Goal: Task Accomplishment & Management: Manage account settings

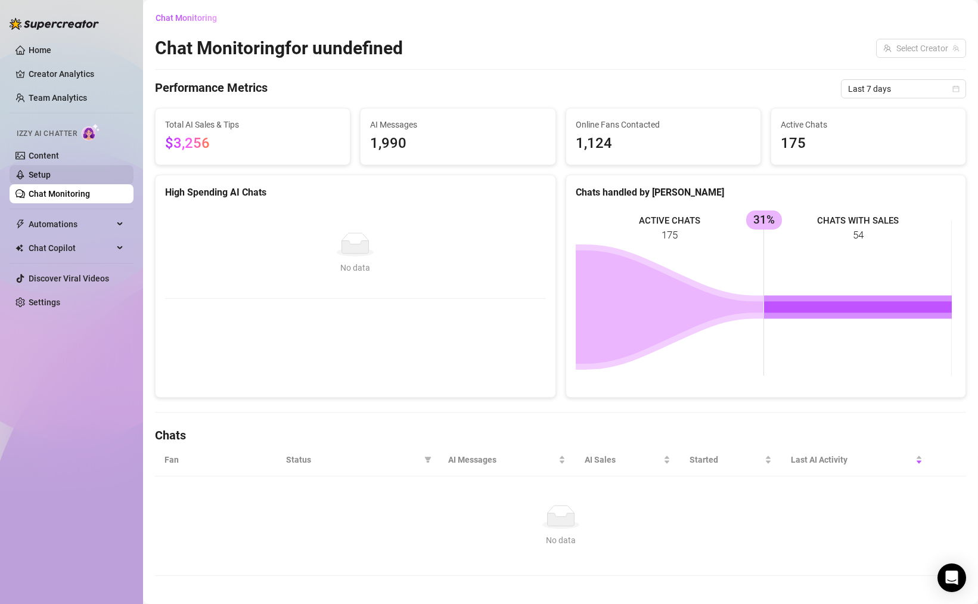
click at [51, 170] on link "Setup" at bounding box center [40, 175] width 22 height 10
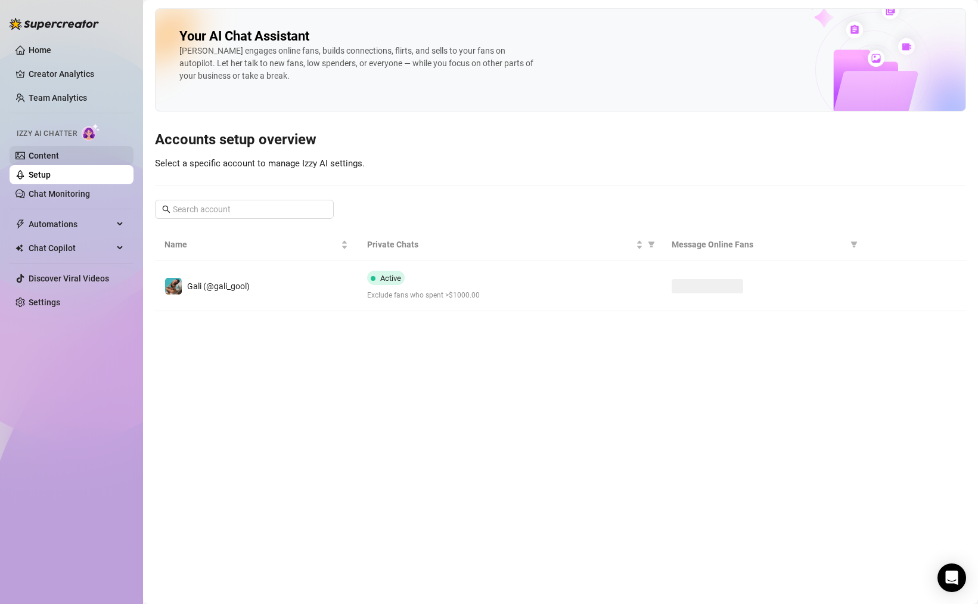
click at [59, 159] on link "Content" at bounding box center [44, 156] width 30 height 10
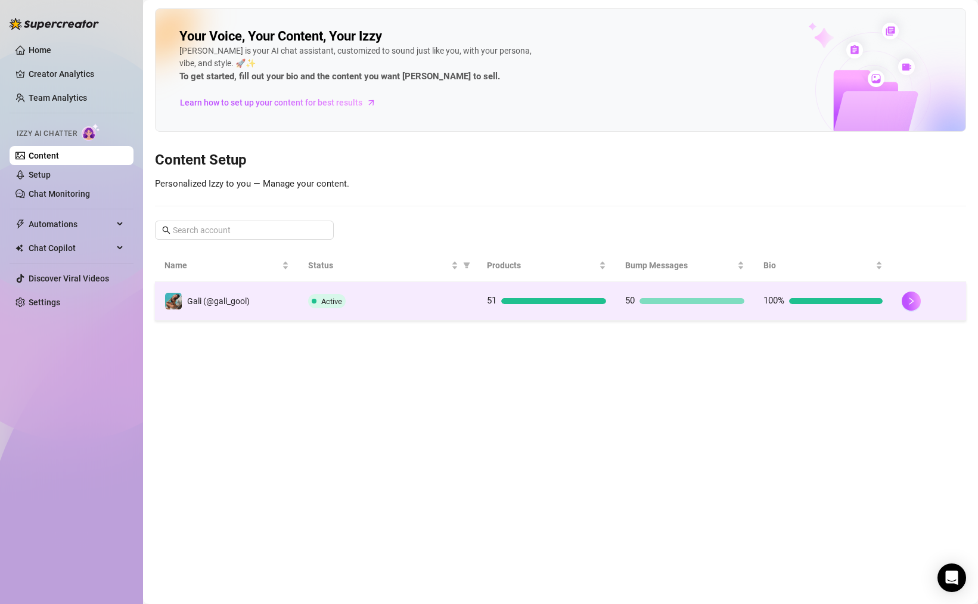
click at [592, 300] on div at bounding box center [553, 301] width 105 height 6
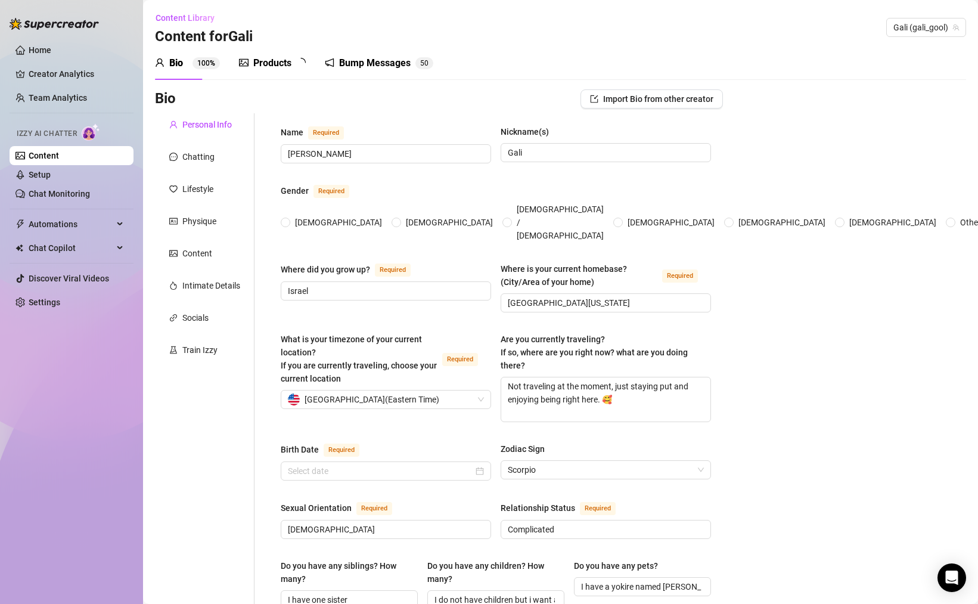
radio input "true"
type input "[DATE]"
click at [291, 73] on div "Products 5 1" at bounding box center [276, 62] width 75 height 33
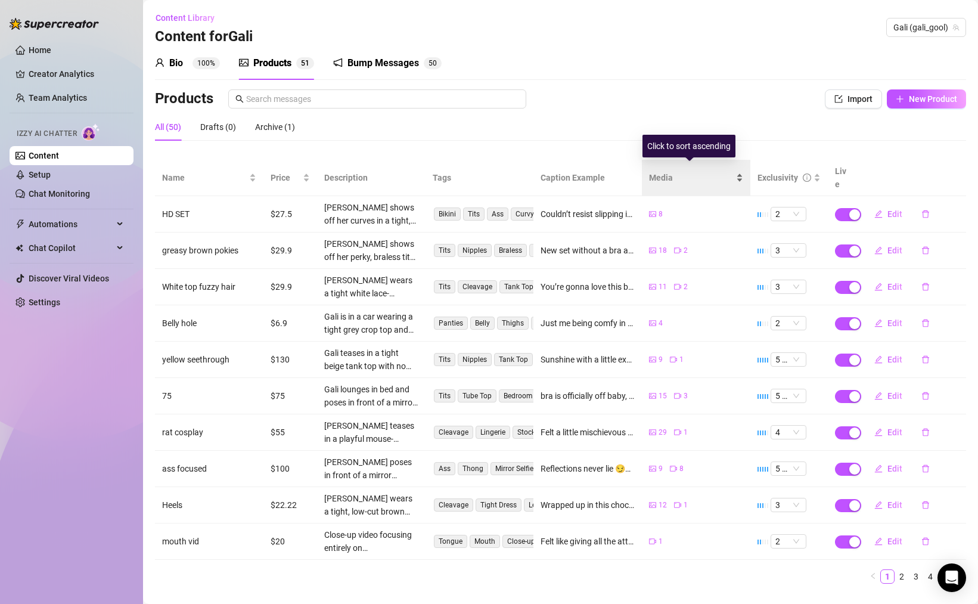
click at [661, 172] on span "Media" at bounding box center [691, 177] width 85 height 13
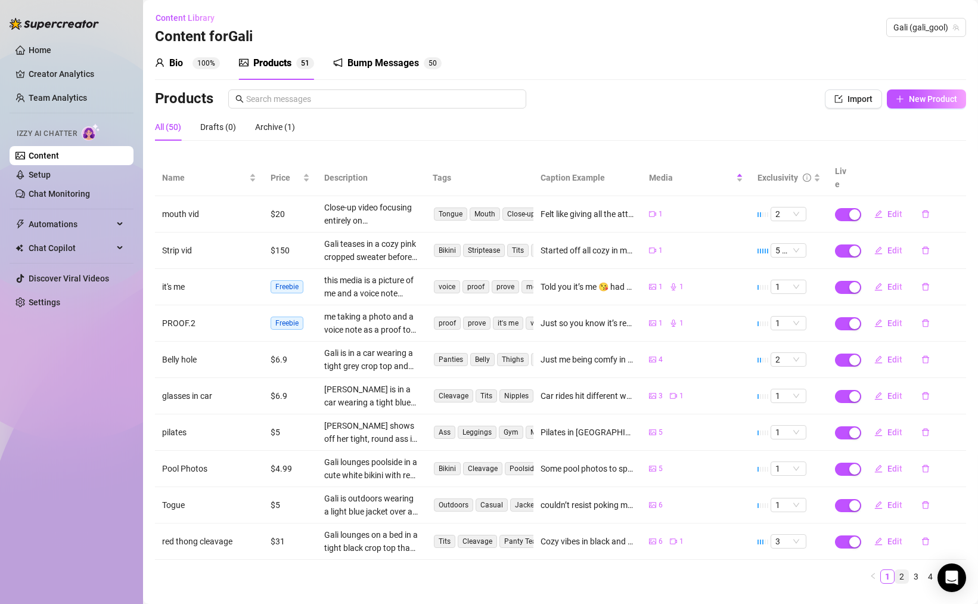
click at [895, 570] on link "2" at bounding box center [901, 576] width 13 height 13
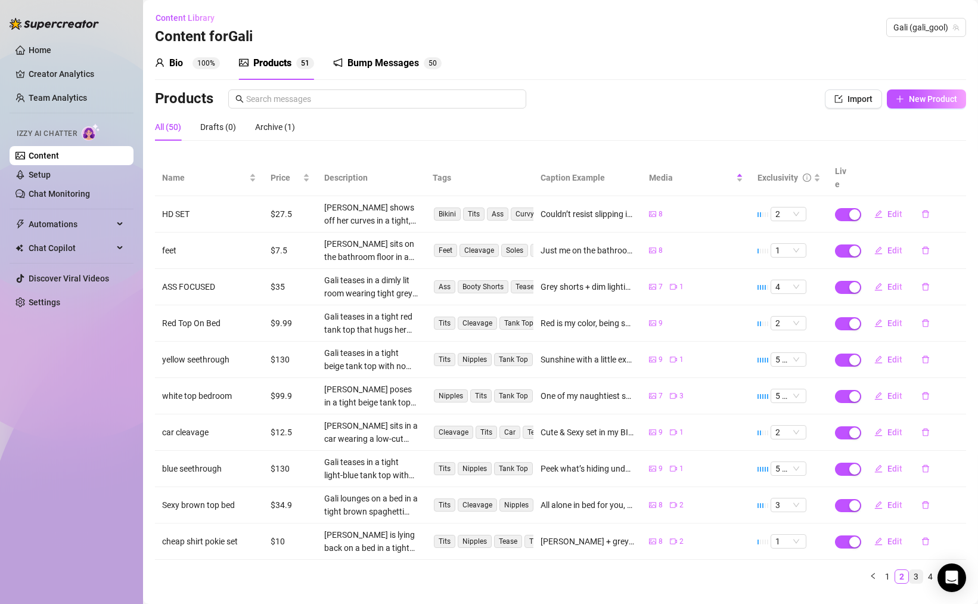
click at [909, 570] on link "3" at bounding box center [915, 576] width 13 height 13
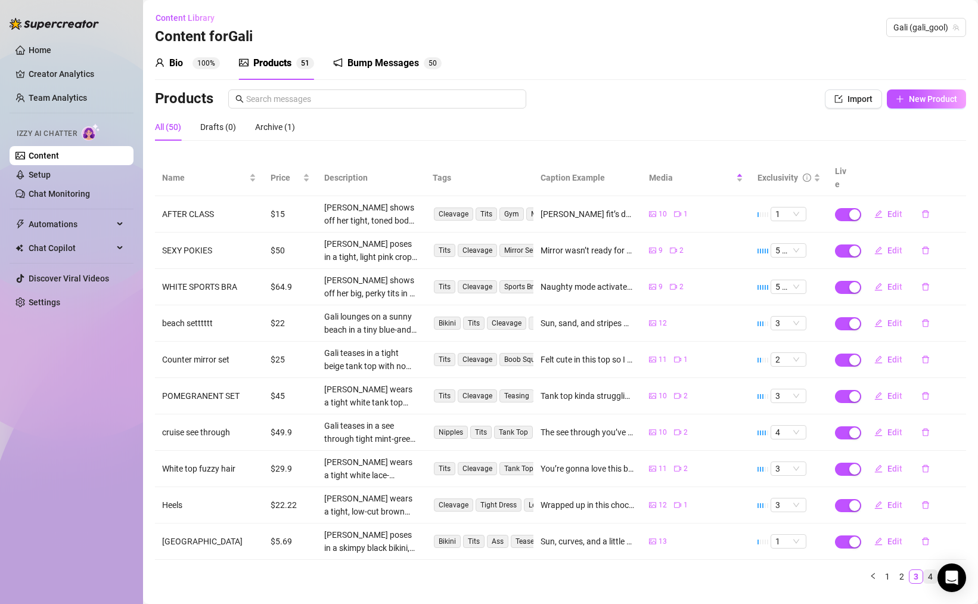
click at [924, 570] on link "4" at bounding box center [930, 576] width 13 height 13
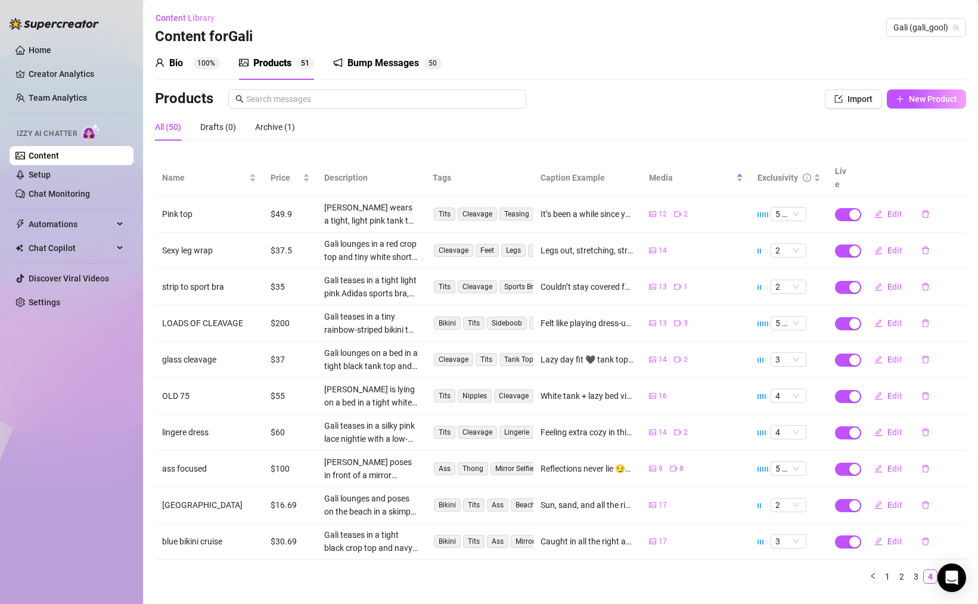
click at [938, 570] on link "5" at bounding box center [944, 576] width 13 height 13
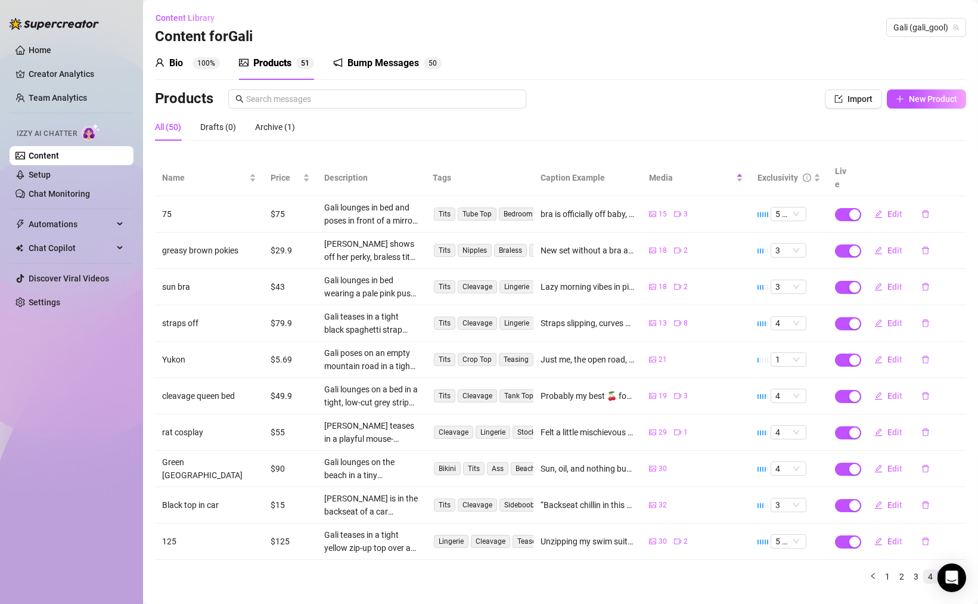
click at [925, 570] on link "4" at bounding box center [930, 576] width 13 height 13
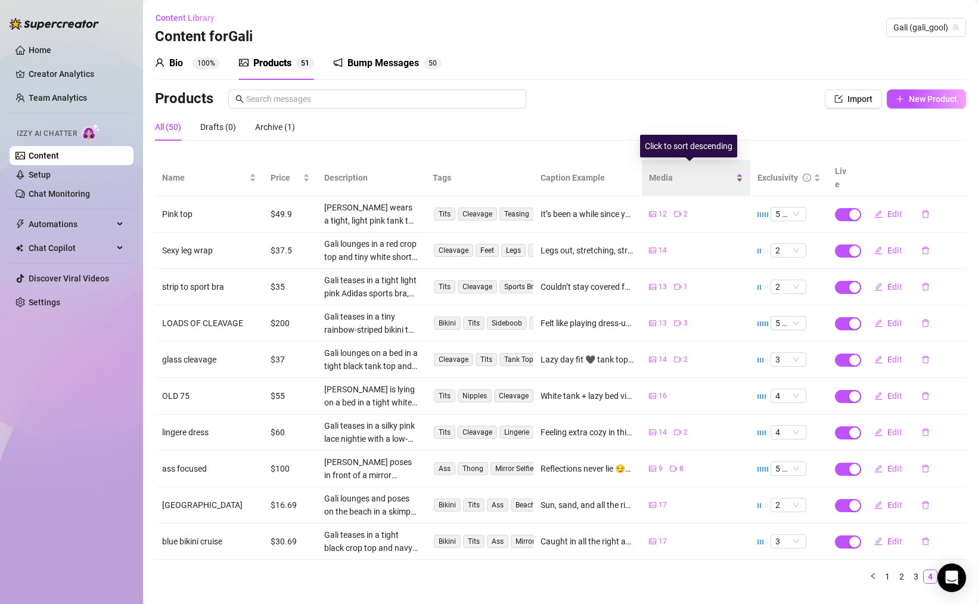
click at [677, 176] on span "Media" at bounding box center [691, 177] width 85 height 13
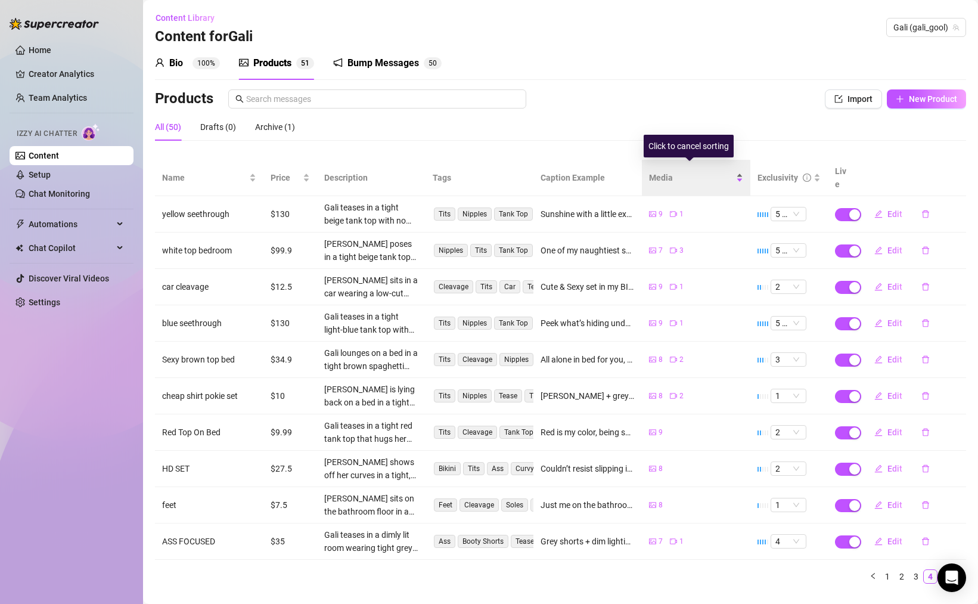
click at [679, 176] on span "Media" at bounding box center [691, 177] width 85 height 13
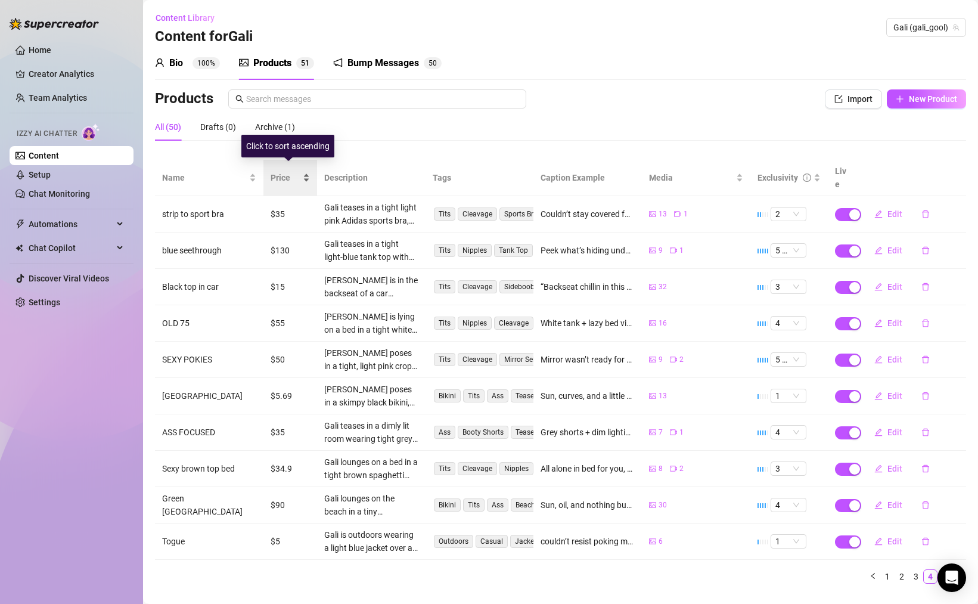
click at [272, 171] on span "Price" at bounding box center [286, 177] width 30 height 13
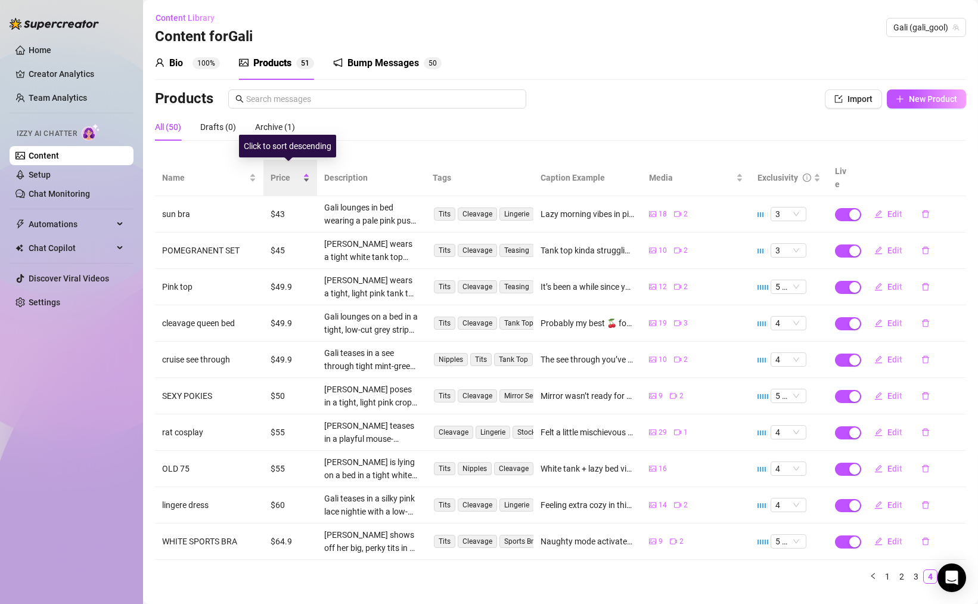
click at [287, 174] on span "Price" at bounding box center [286, 177] width 30 height 13
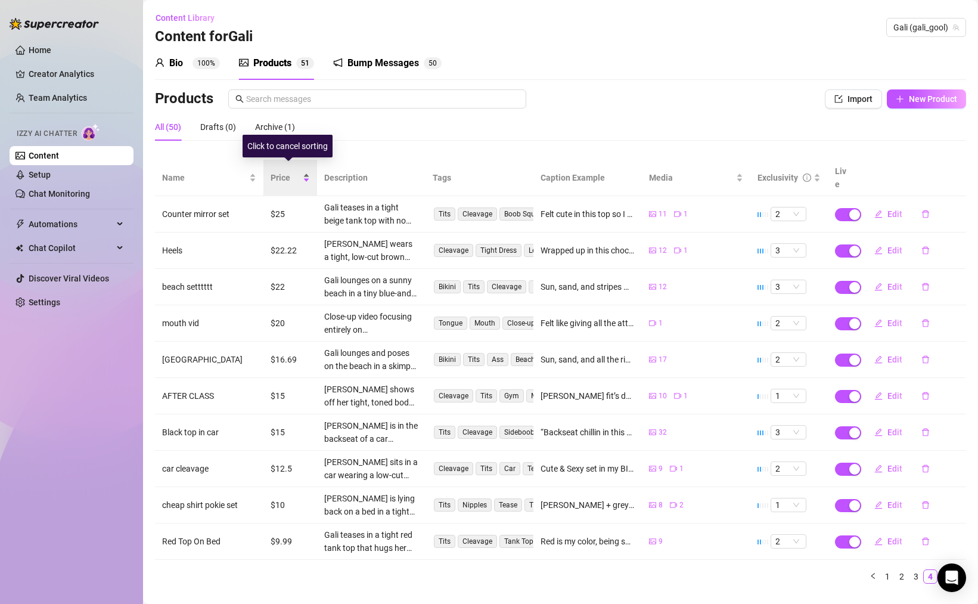
click at [287, 174] on span "Price" at bounding box center [286, 177] width 30 height 13
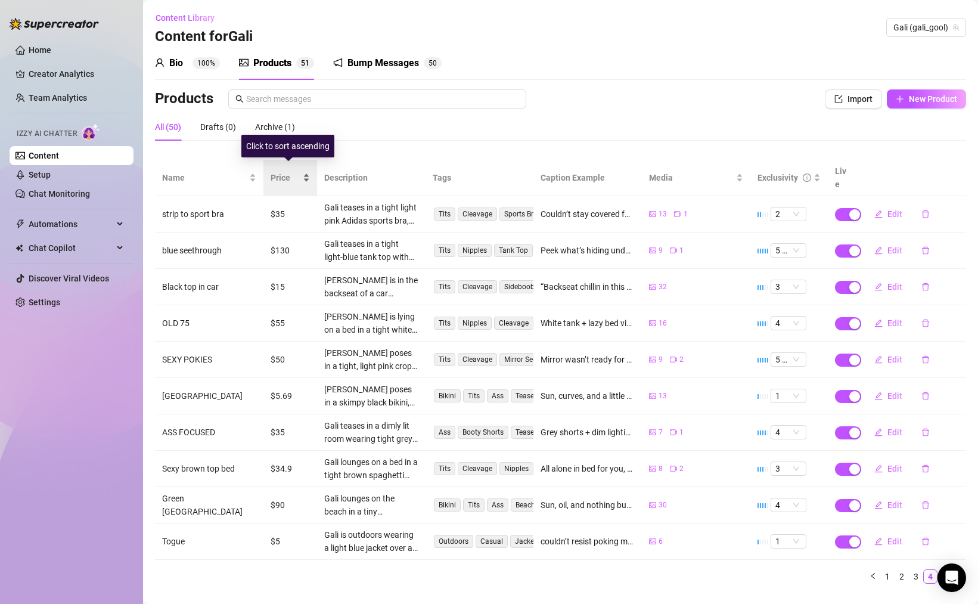
click at [287, 176] on span "Price" at bounding box center [286, 177] width 30 height 13
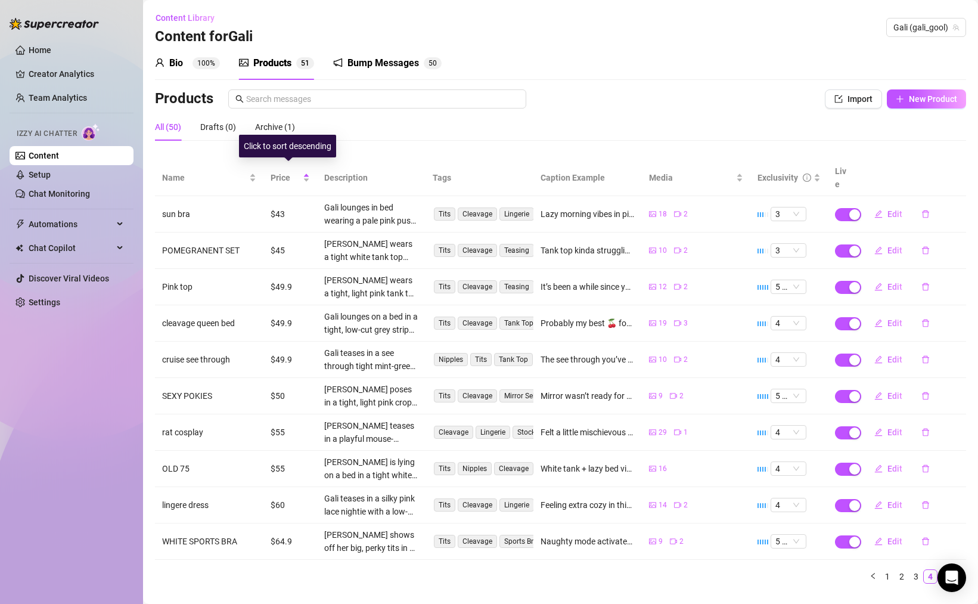
click at [438, 161] on th "Tags" at bounding box center [479, 178] width 108 height 36
click at [228, 123] on div "Drafts (0)" at bounding box center [218, 126] width 36 height 13
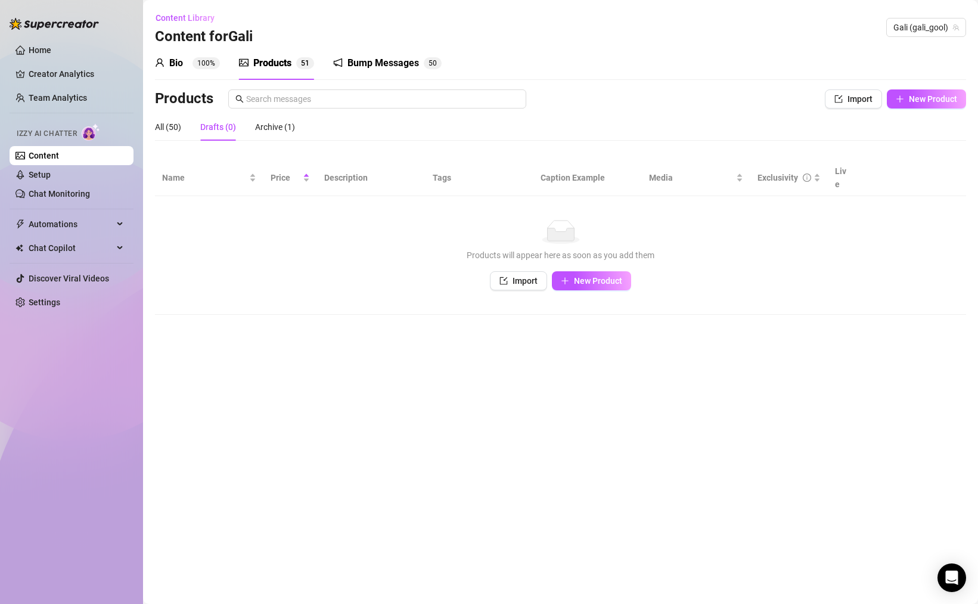
click at [285, 58] on div "Products" at bounding box center [272, 63] width 38 height 14
click at [226, 69] on div "Bio 100% Products 5 1 Bump Messages 5 0" at bounding box center [298, 62] width 287 height 33
click at [219, 64] on div "Bio 100% Products 5 1 Bump Messages 5 0" at bounding box center [298, 62] width 287 height 33
click at [268, 58] on div "Products" at bounding box center [272, 63] width 38 height 14
click at [175, 63] on div "Bio" at bounding box center [176, 63] width 14 height 14
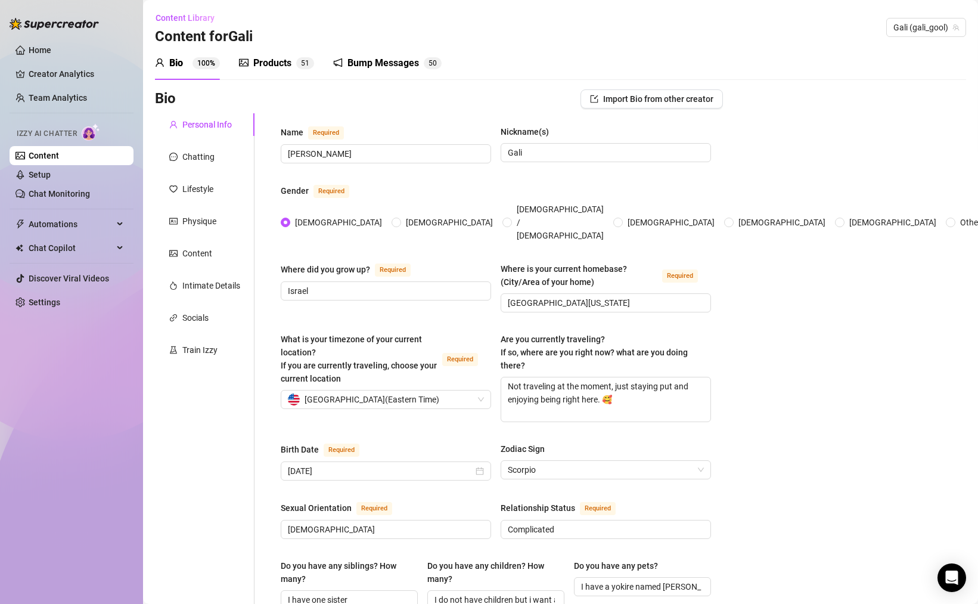
click at [261, 61] on div "Products" at bounding box center [272, 63] width 38 height 14
radio input "true"
type input "[DATE]"
click at [260, 60] on div "Products" at bounding box center [272, 63] width 38 height 14
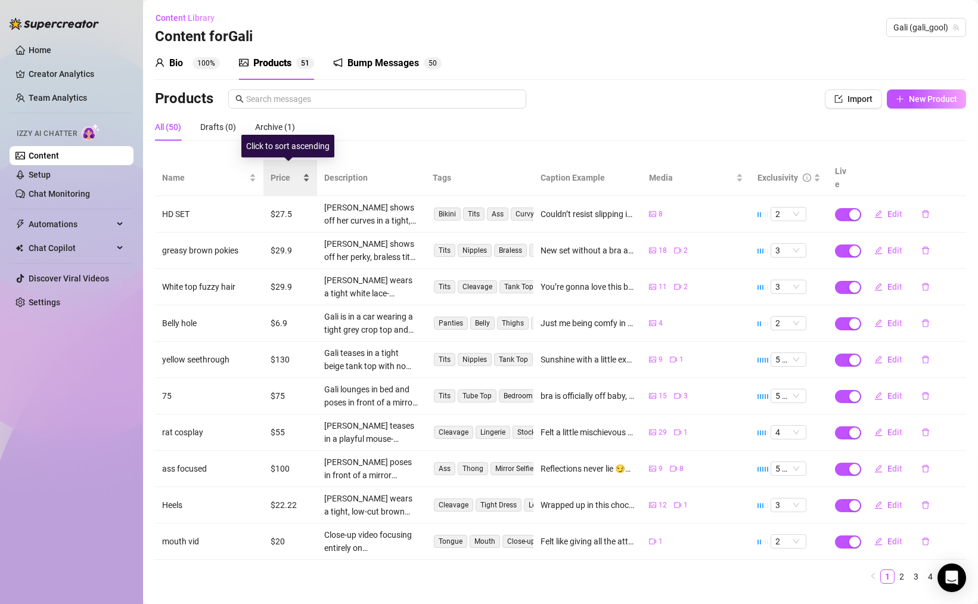
click at [287, 171] on span "Price" at bounding box center [286, 177] width 30 height 13
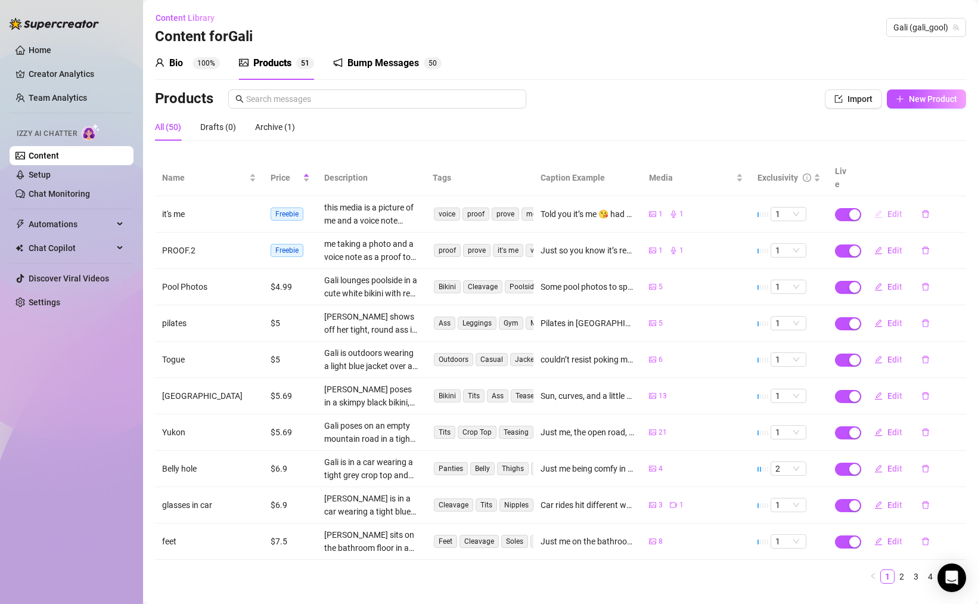
click at [875, 210] on icon "edit" at bounding box center [879, 214] width 8 height 8
type textarea "Told you it’s me 😘 had to prove it somehow."
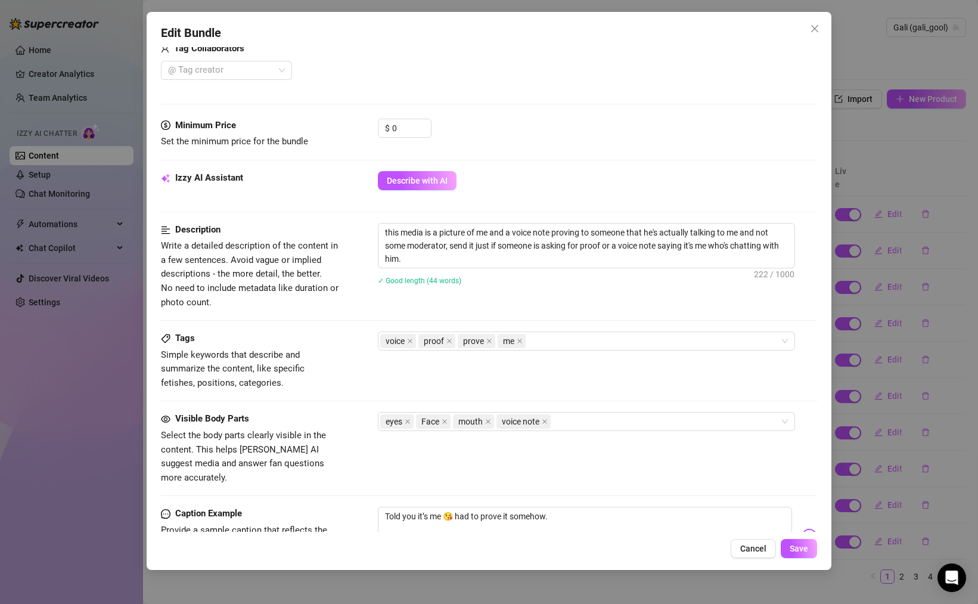
scroll to position [328, 0]
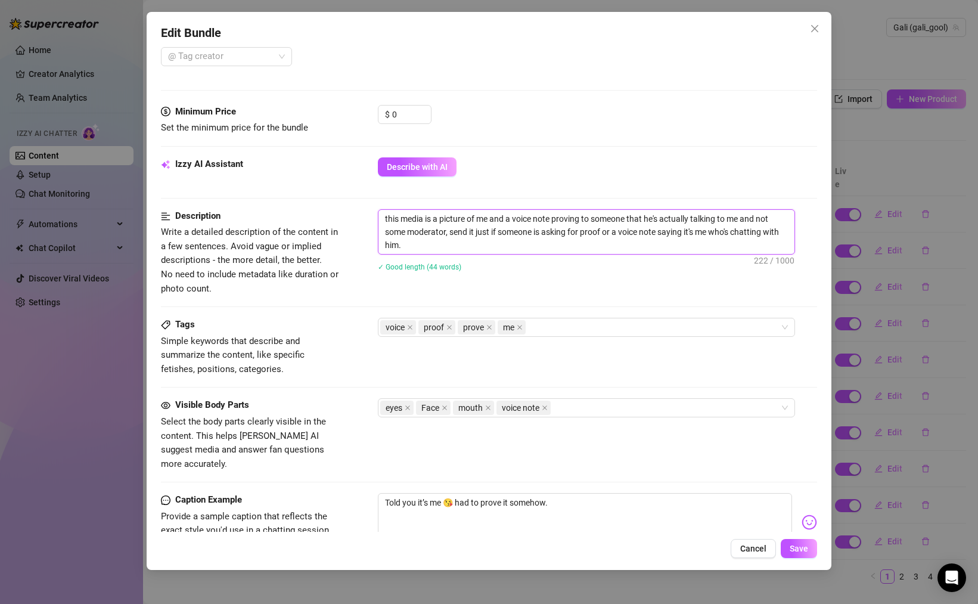
click at [620, 235] on textarea "this media is a picture of me and a voice note proving to someone that he's act…" at bounding box center [586, 232] width 416 height 44
click at [610, 273] on div "✓ Good length (44 words)" at bounding box center [597, 266] width 439 height 19
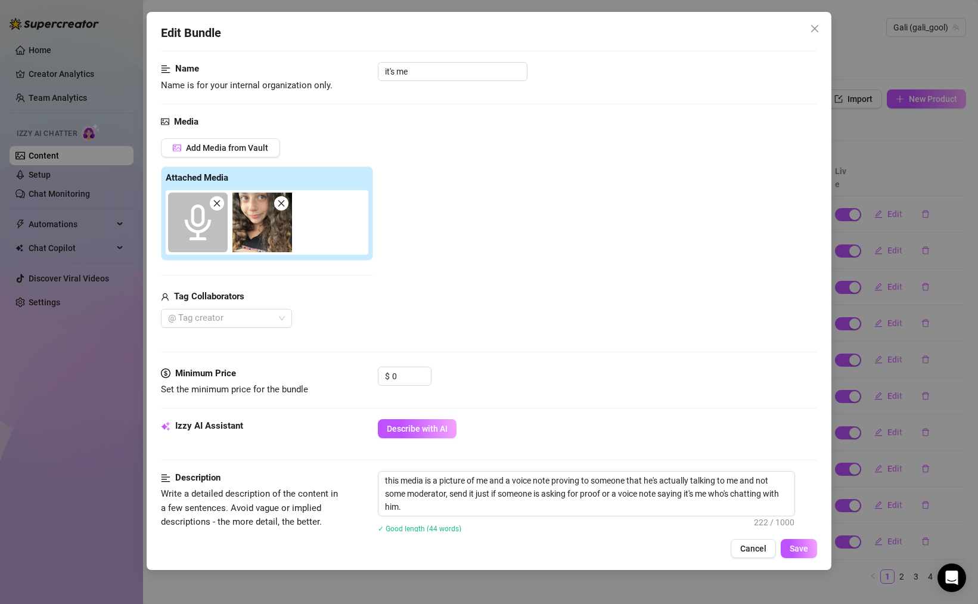
scroll to position [147, 0]
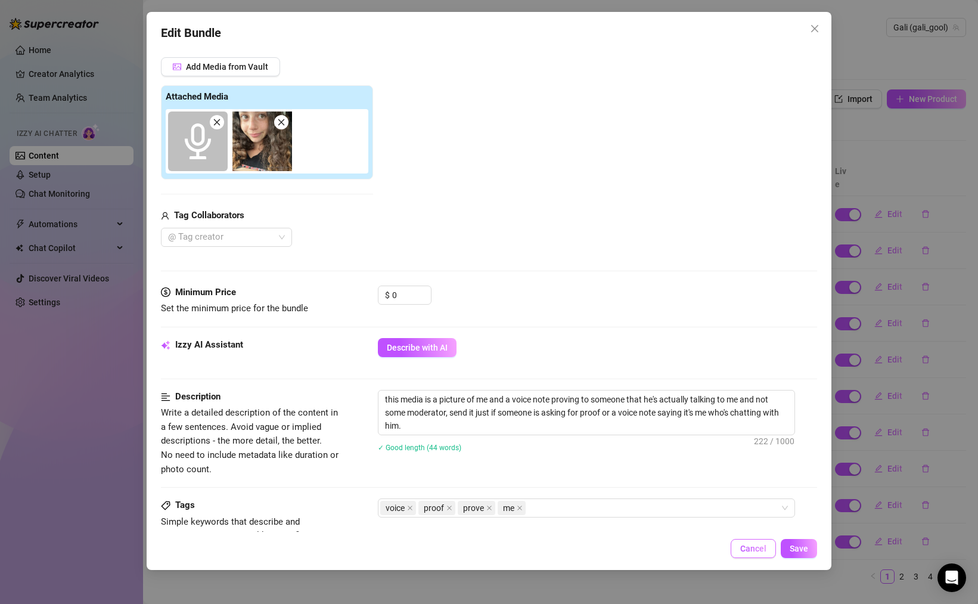
click at [740, 549] on button "Cancel" at bounding box center [752, 548] width 45 height 19
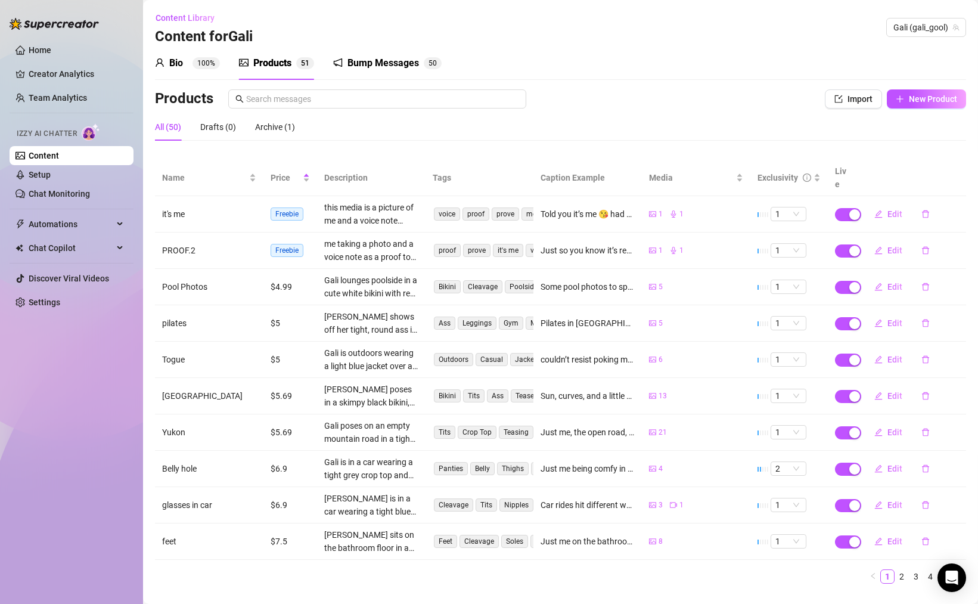
click at [650, 247] on icon "picture" at bounding box center [652, 249] width 7 height 5
